Goal: Information Seeking & Learning: Understand process/instructions

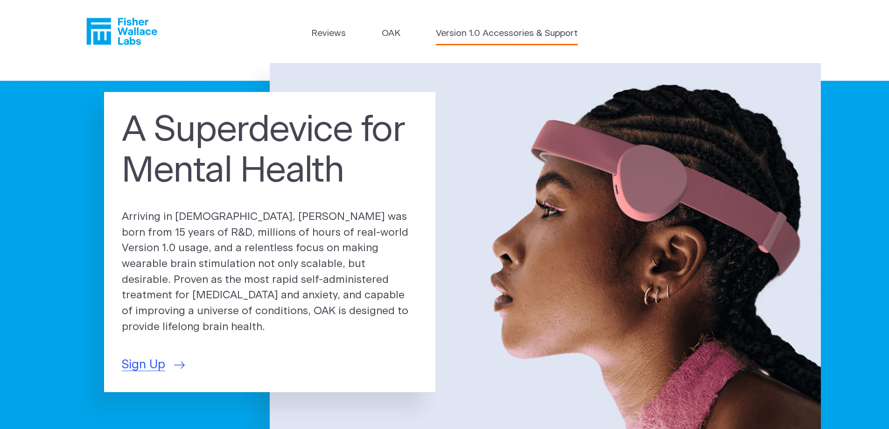
click at [542, 34] on link "Version 1.0 Accessories & Support" at bounding box center [507, 34] width 142 height 14
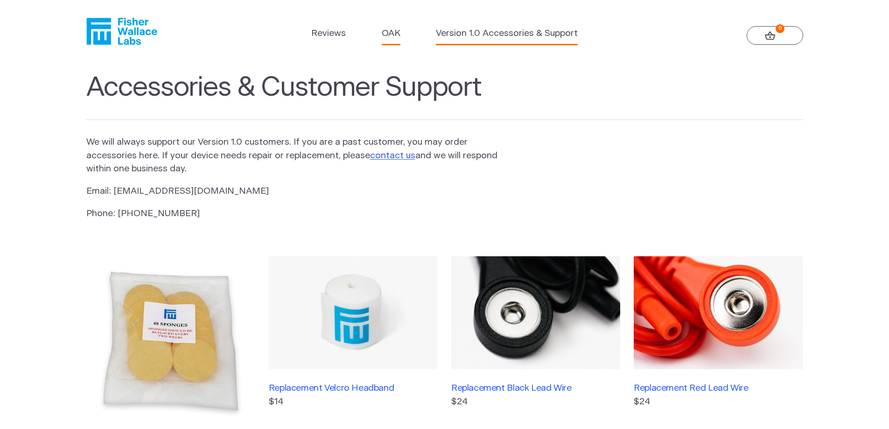
click at [395, 34] on link "OAK" at bounding box center [391, 34] width 19 height 14
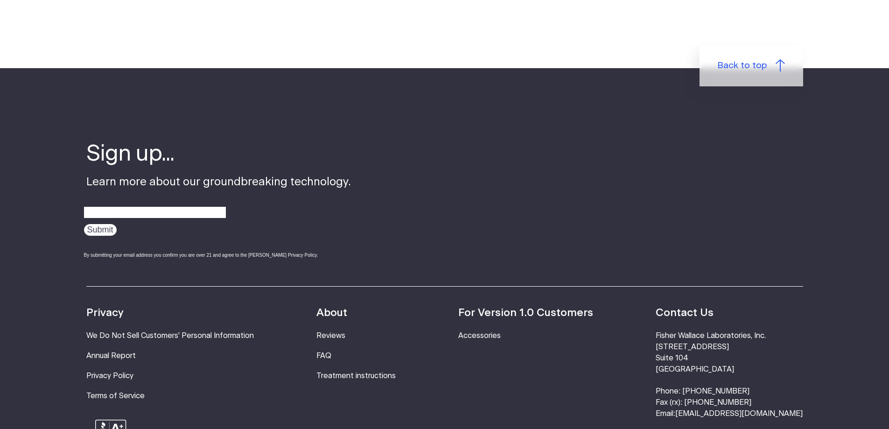
scroll to position [1633, 0]
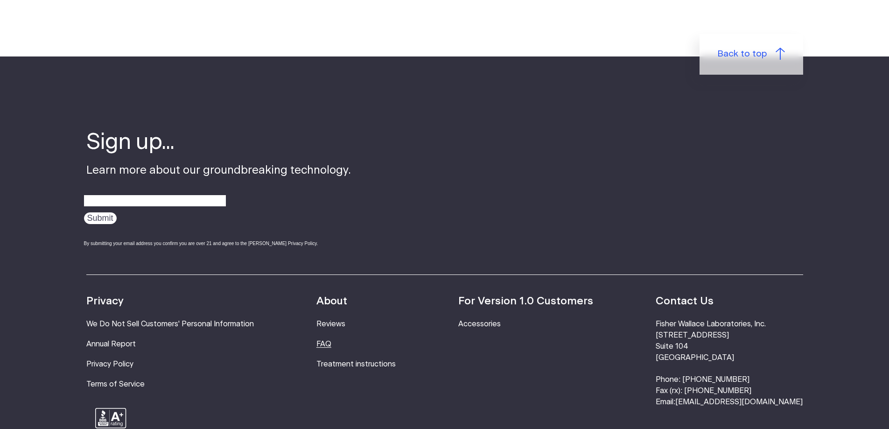
click at [331, 340] on link "FAQ" at bounding box center [323, 343] width 15 height 7
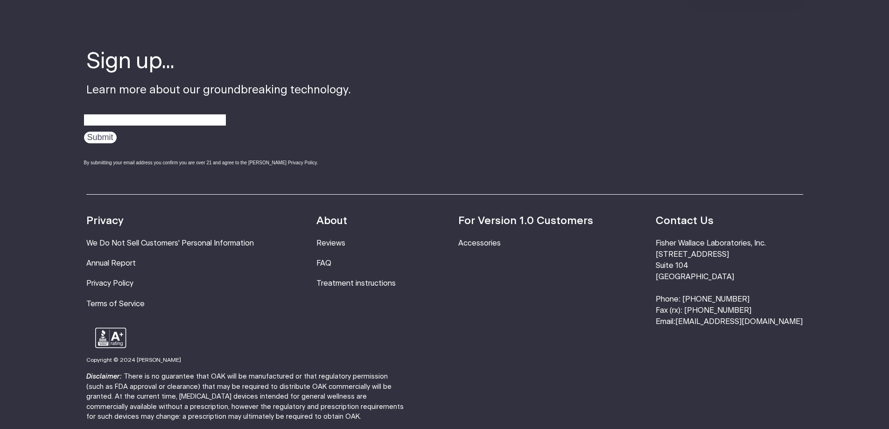
scroll to position [1353, 0]
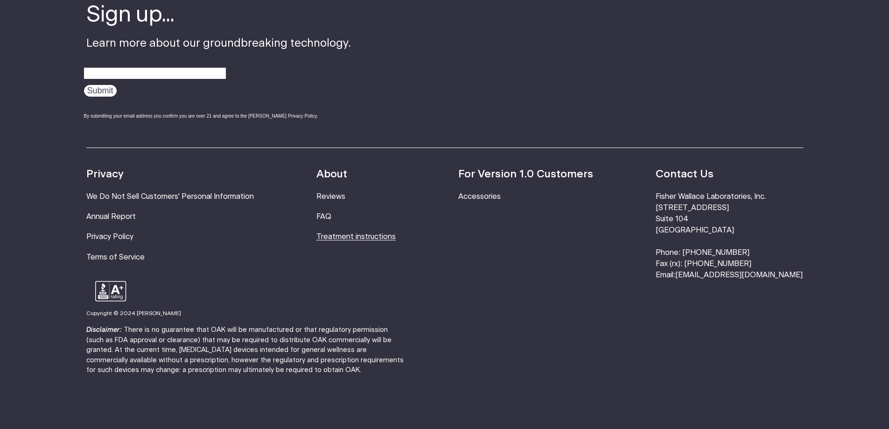
click at [367, 240] on link "Treatment instructions" at bounding box center [355, 236] width 79 height 7
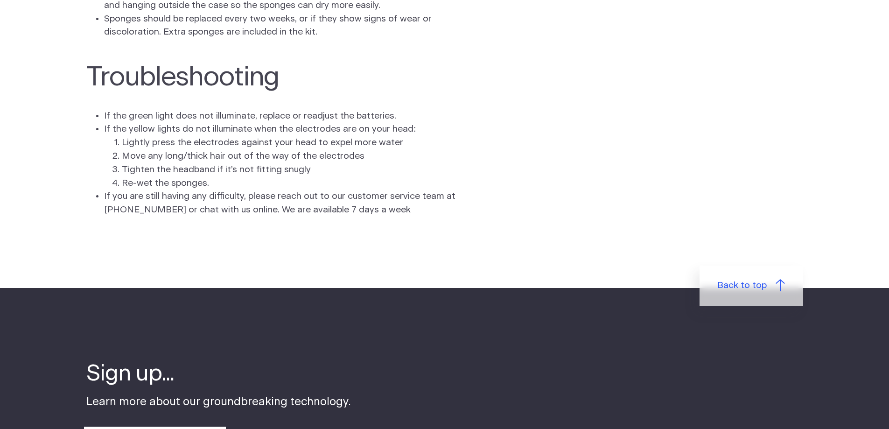
scroll to position [2613, 0]
